Goal: Information Seeking & Learning: Learn about a topic

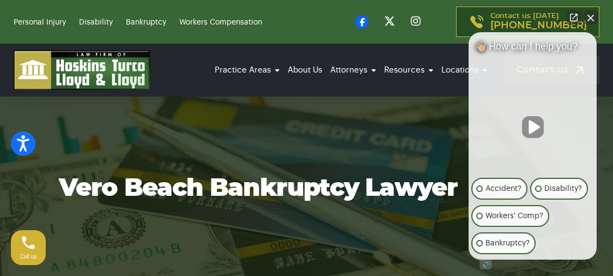
click at [592, 15] on button "Close Intaker Chat Widget" at bounding box center [590, 17] width 15 height 15
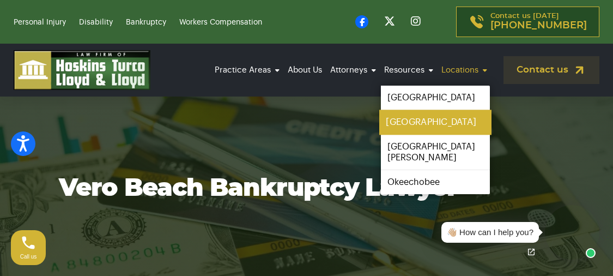
click at [425, 117] on link "[GEOGRAPHIC_DATA]" at bounding box center [435, 121] width 112 height 25
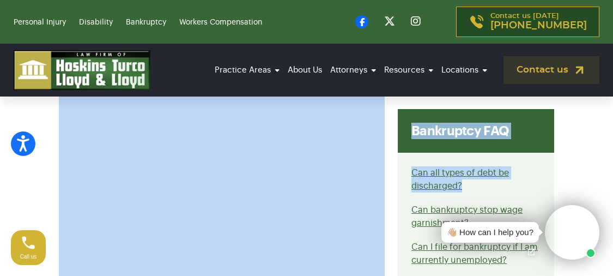
scroll to position [209, 0]
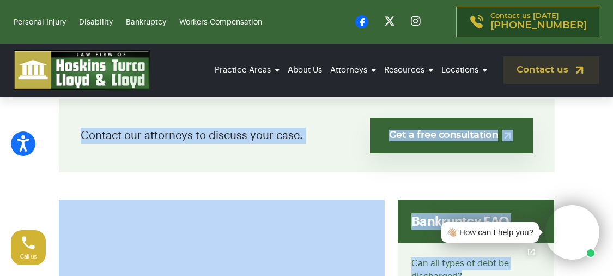
drag, startPoint x: 606, startPoint y: 109, endPoint x: 617, endPoint y: 83, distance: 28.5
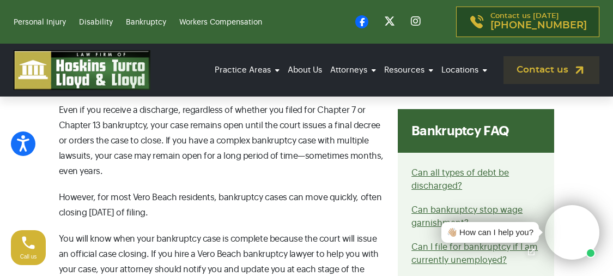
scroll to position [2389, 0]
click at [334, 195] on div "Helping Those in Vero Beach Move Forward with Their Lives by Declaring Bankrupt…" at bounding box center [221, 208] width 339 height 4329
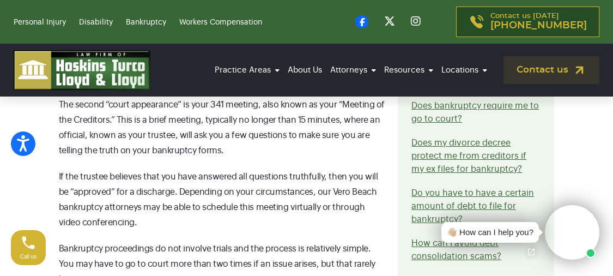
scroll to position [3639, 0]
drag, startPoint x: 473, startPoint y: 113, endPoint x: 539, endPoint y: 127, distance: 67.5
click at [539, 236] on li "How can I avoid debt consolidation scams?" at bounding box center [475, 249] width 129 height 26
